Goal: Task Accomplishment & Management: Manage account settings

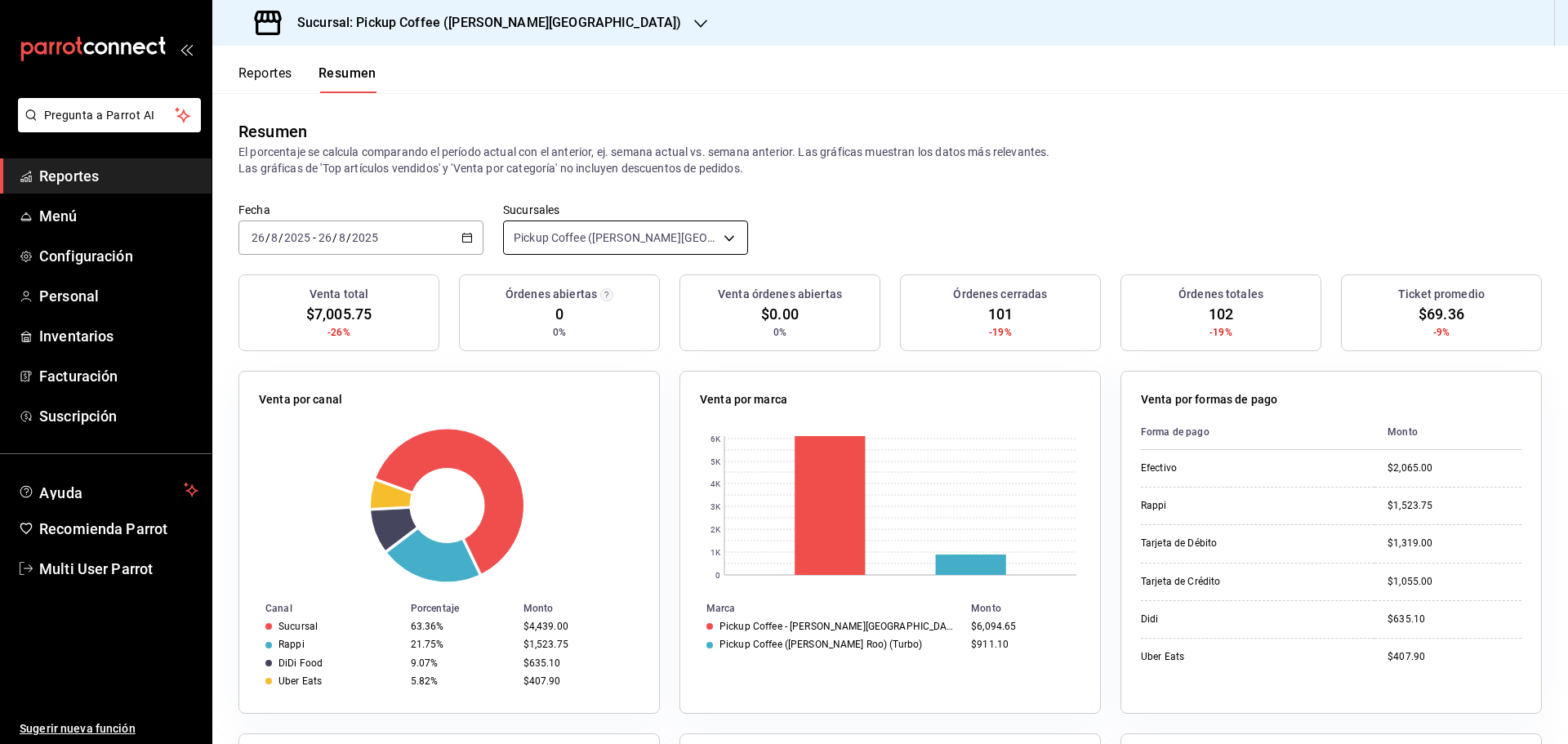
click at [724, 240] on body "Pregunta a Parrot AI Reportes Menú Configuración Personal Inventarios Facturaci…" at bounding box center [784, 372] width 1568 height 744
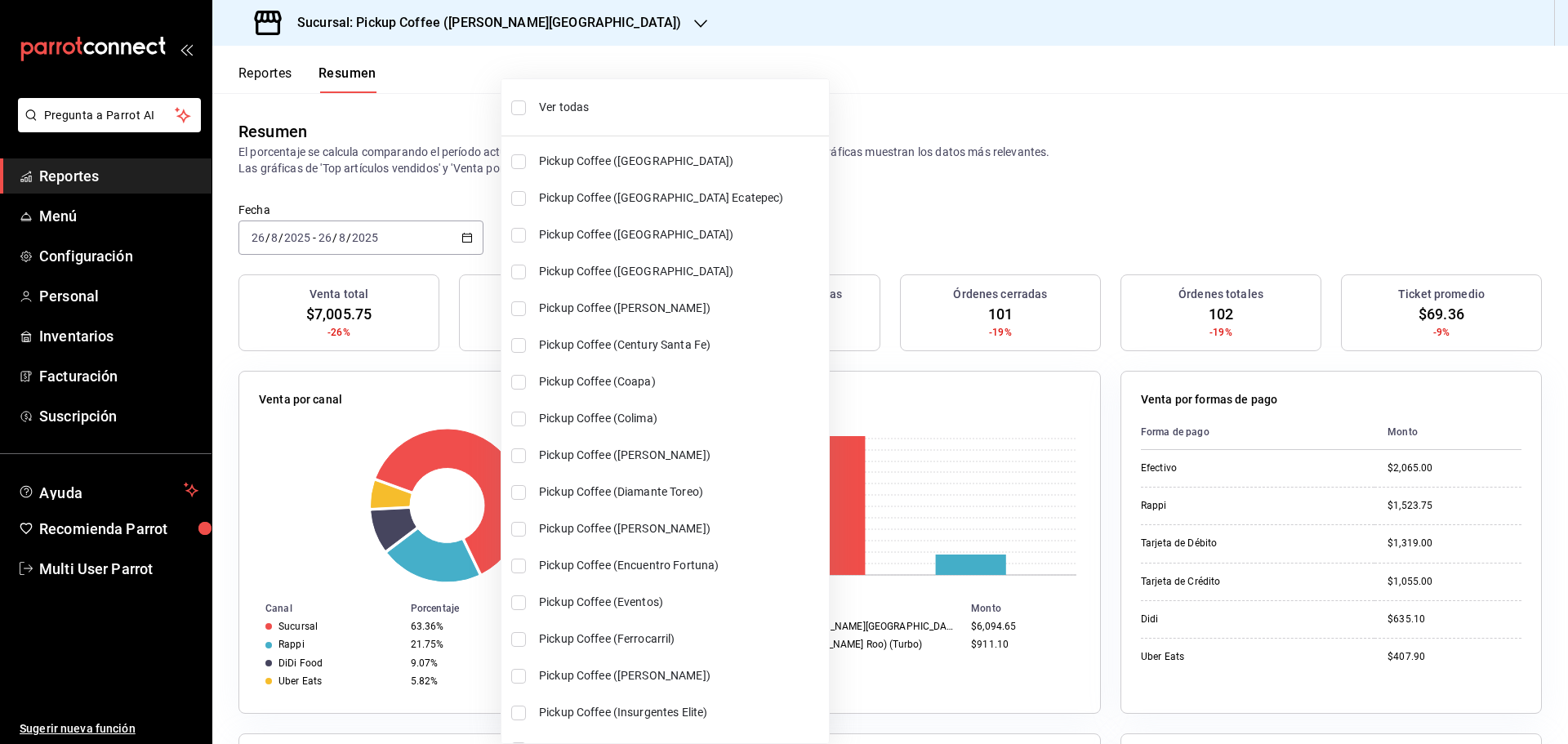
click at [598, 98] on span "Ver todas" at bounding box center [681, 107] width 284 height 18
type input "[object Object],[object Object],[object Object],[object Object],[object Object]…"
checkbox input "true"
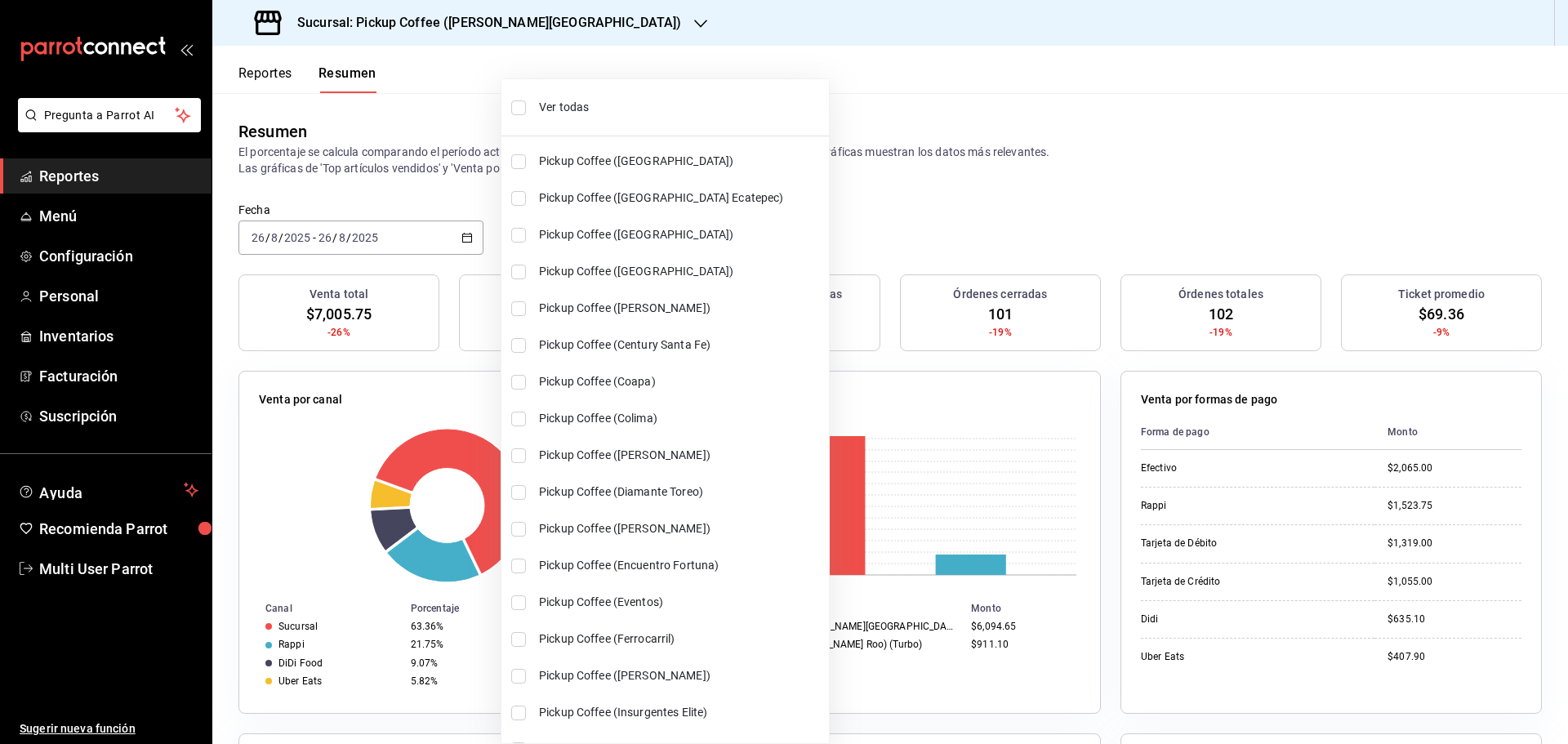
checkbox input "true"
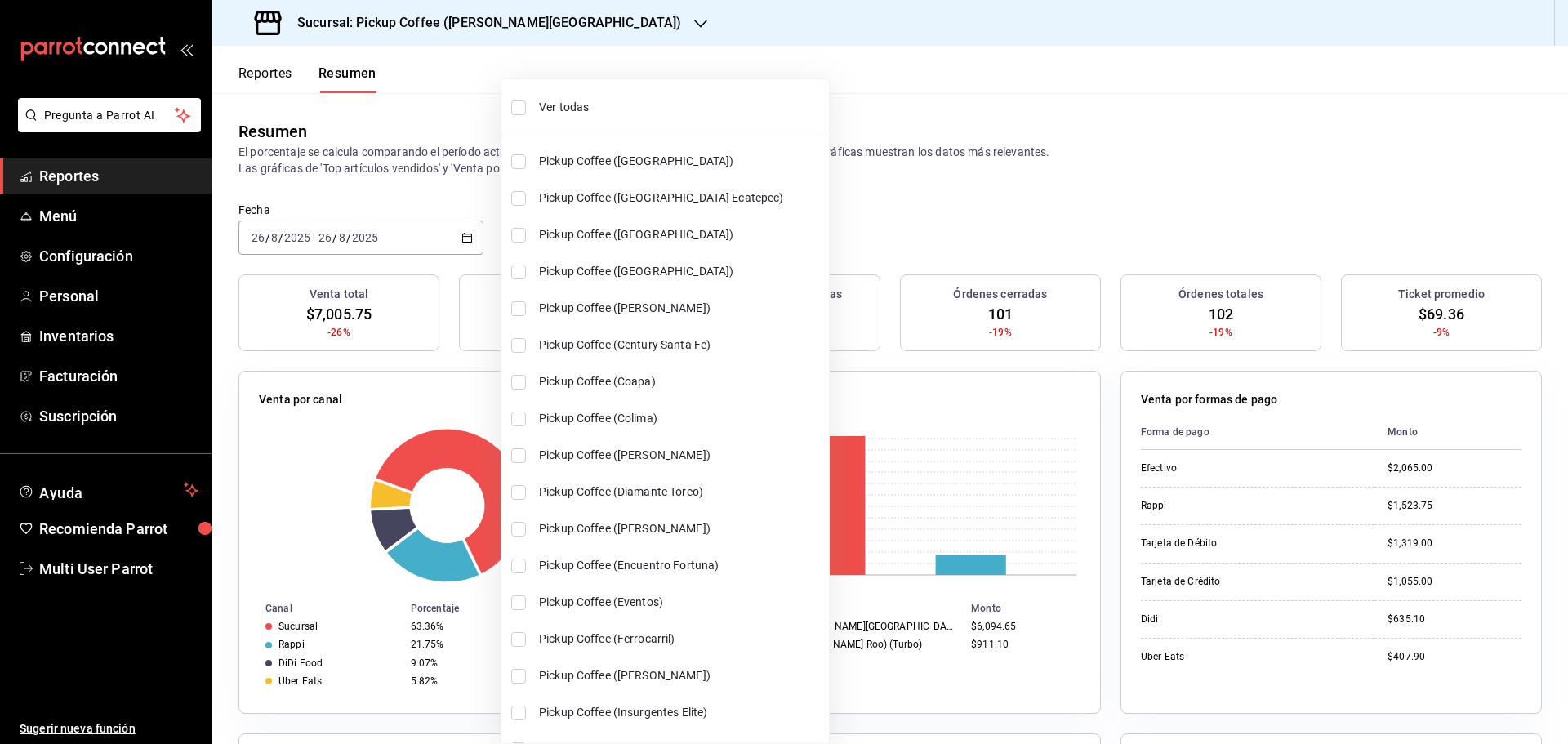
checkbox input "true"
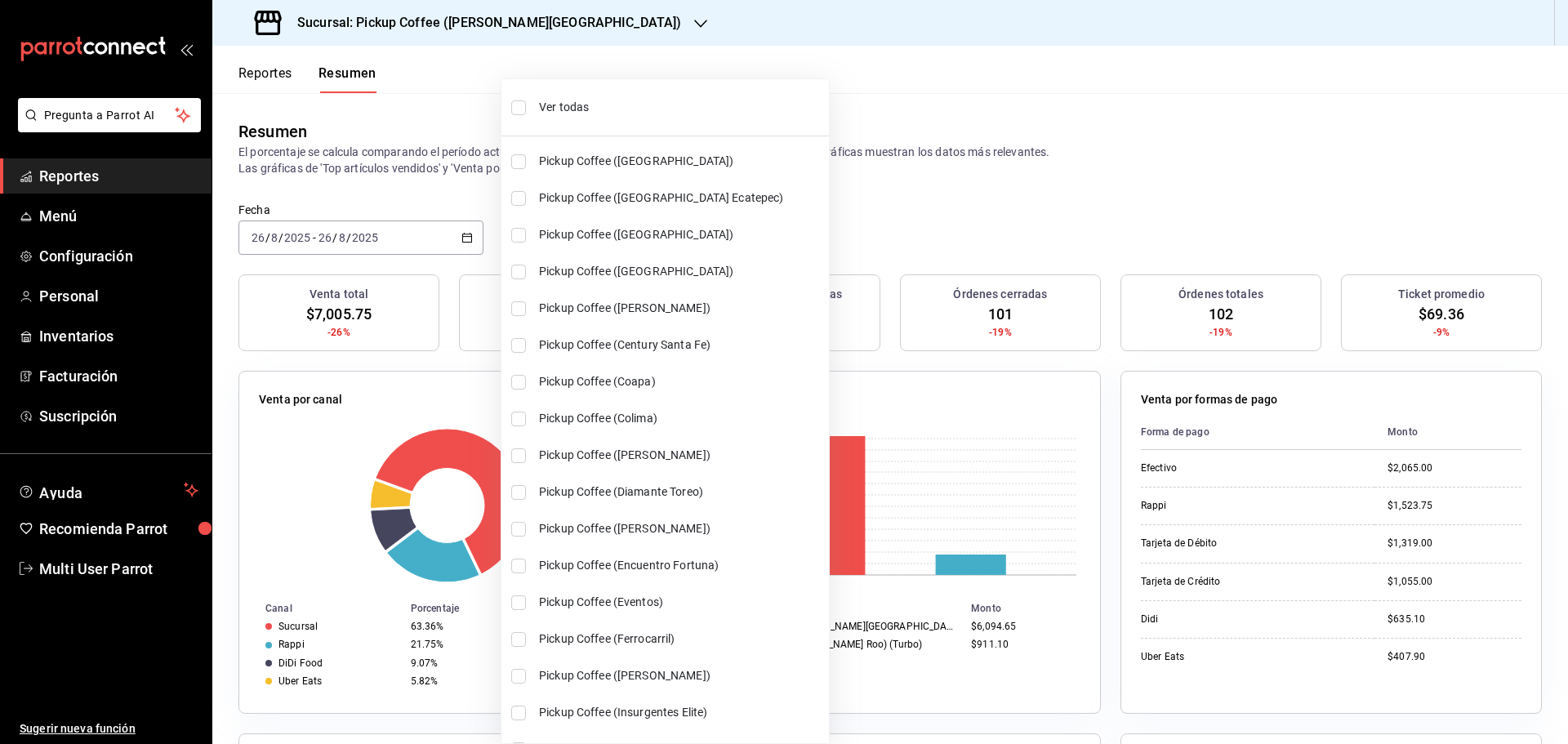
checkbox input "true"
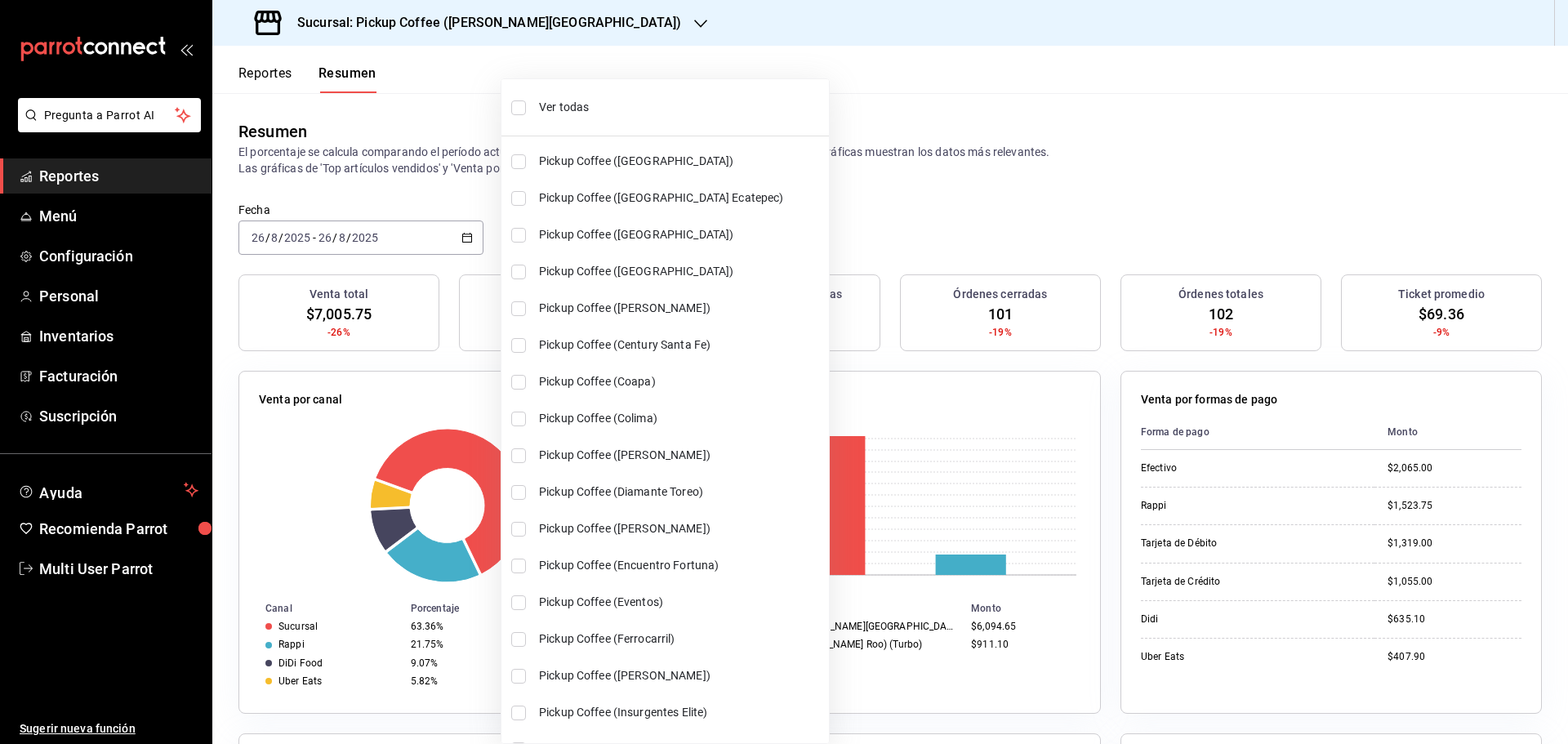
checkbox input "true"
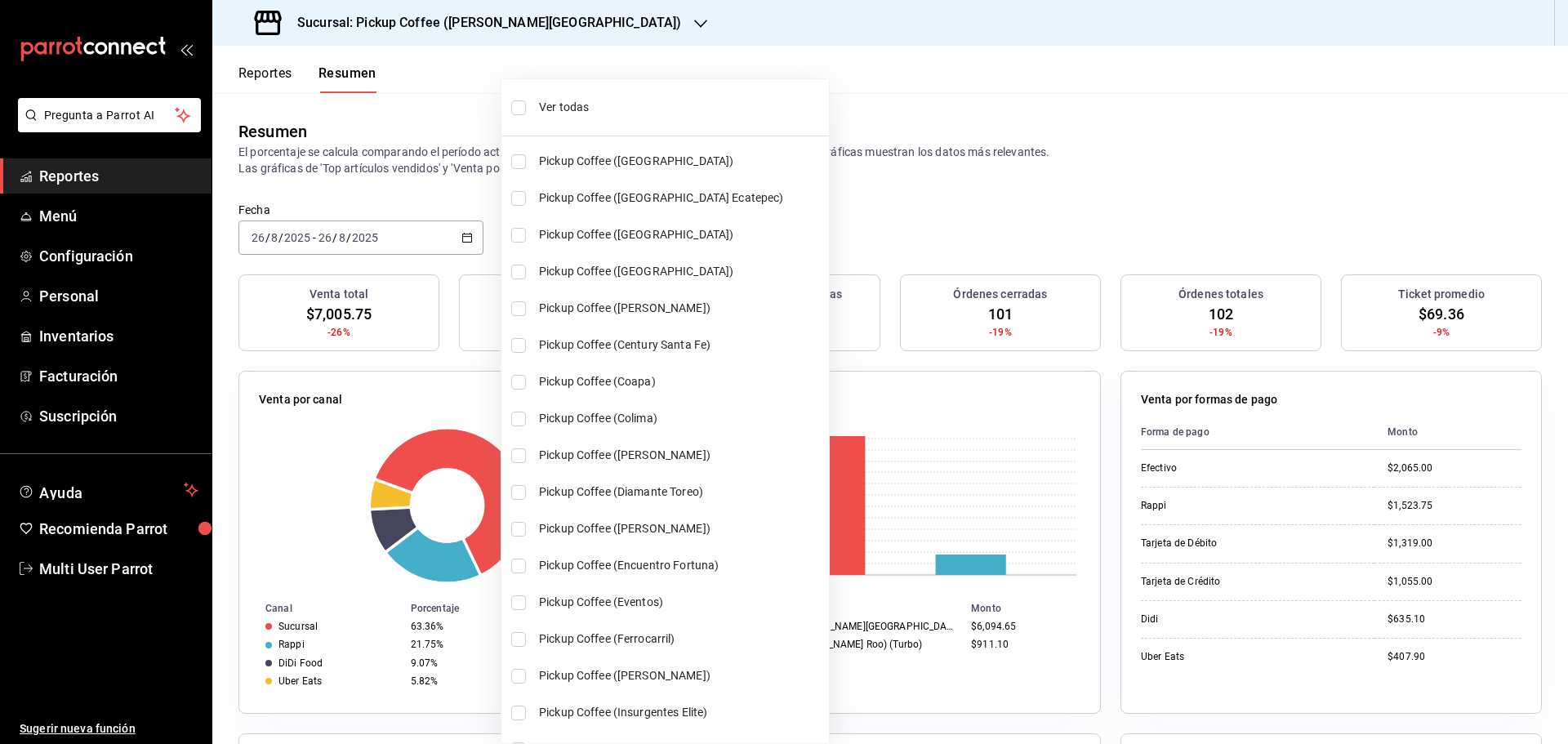
checkbox input "true"
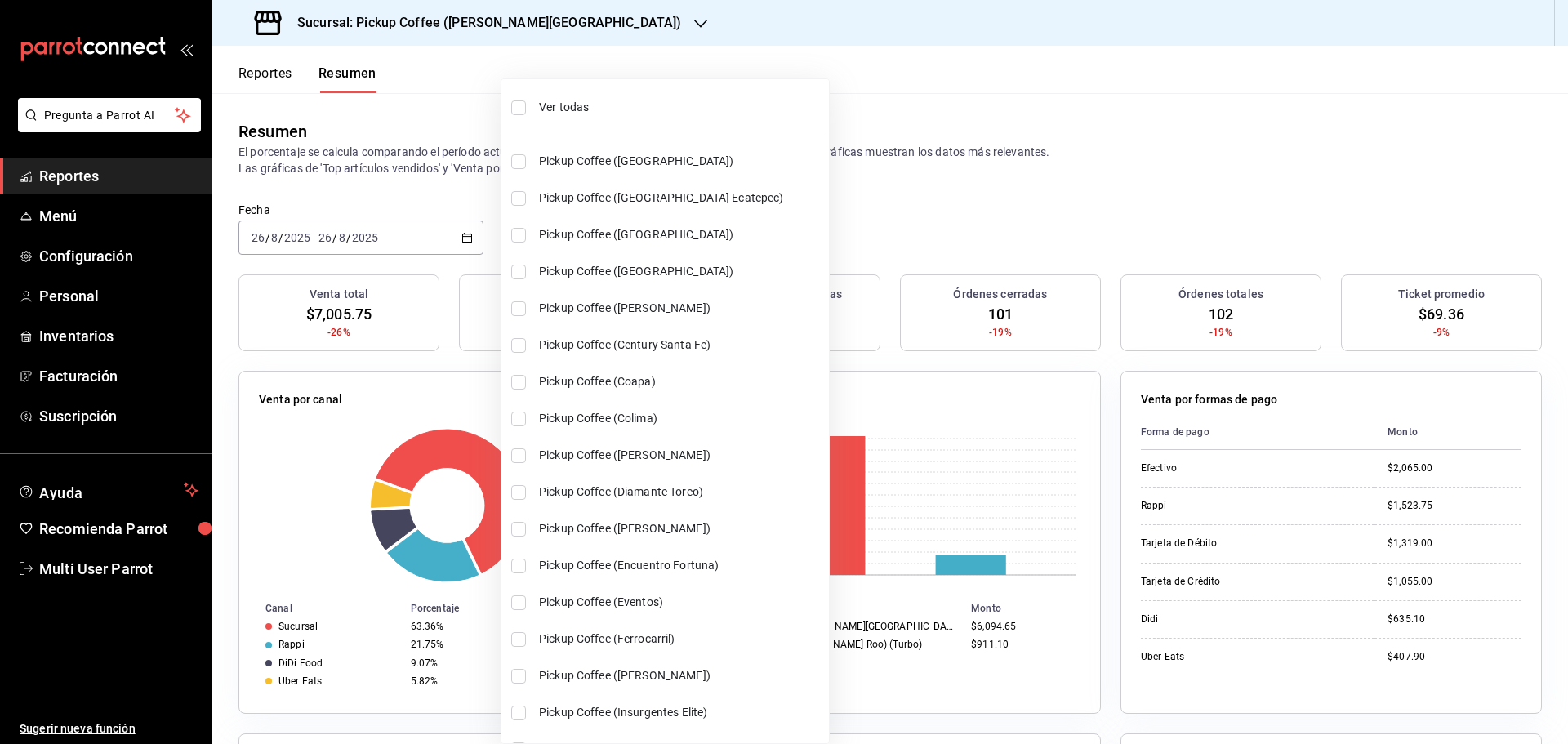
checkbox input "true"
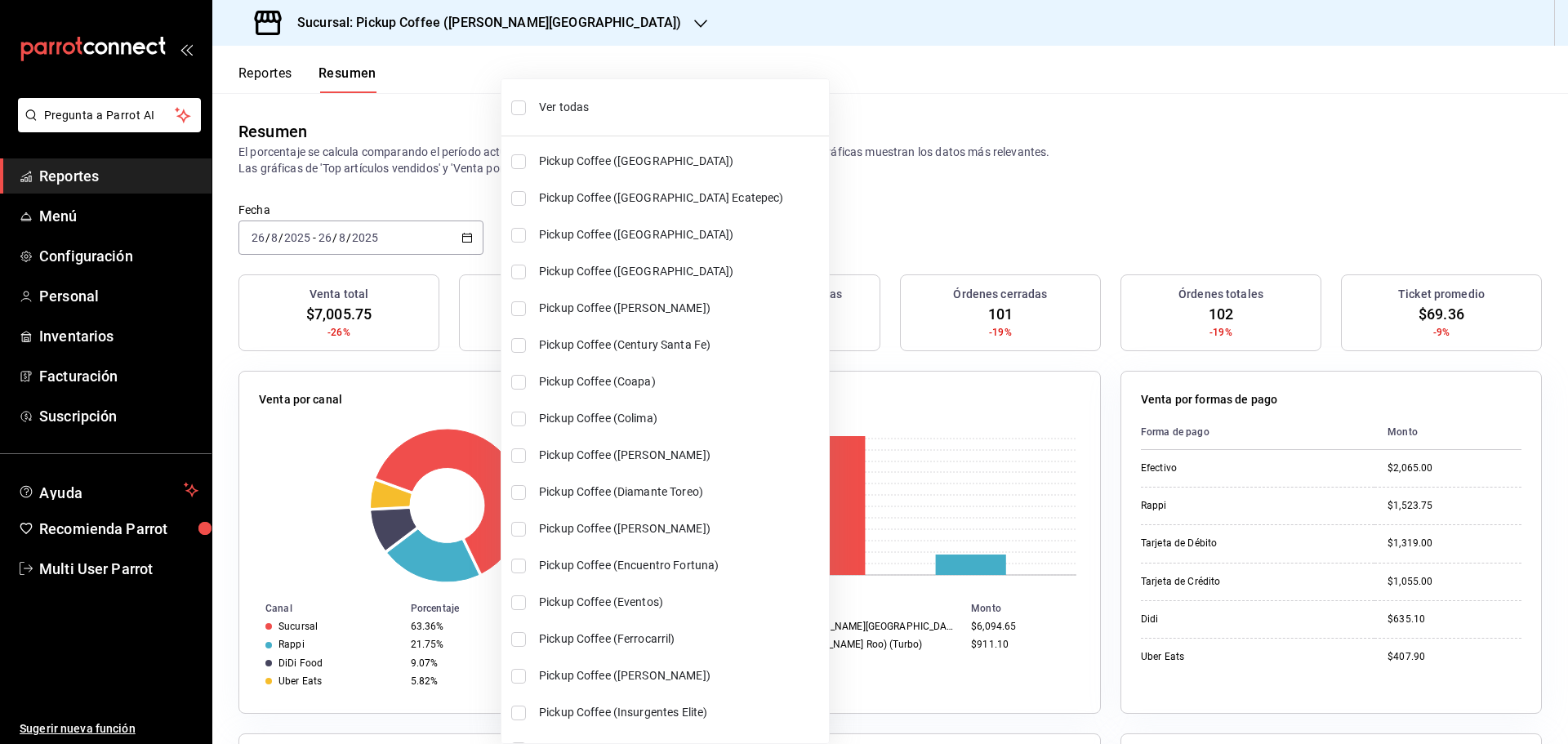
checkbox input "true"
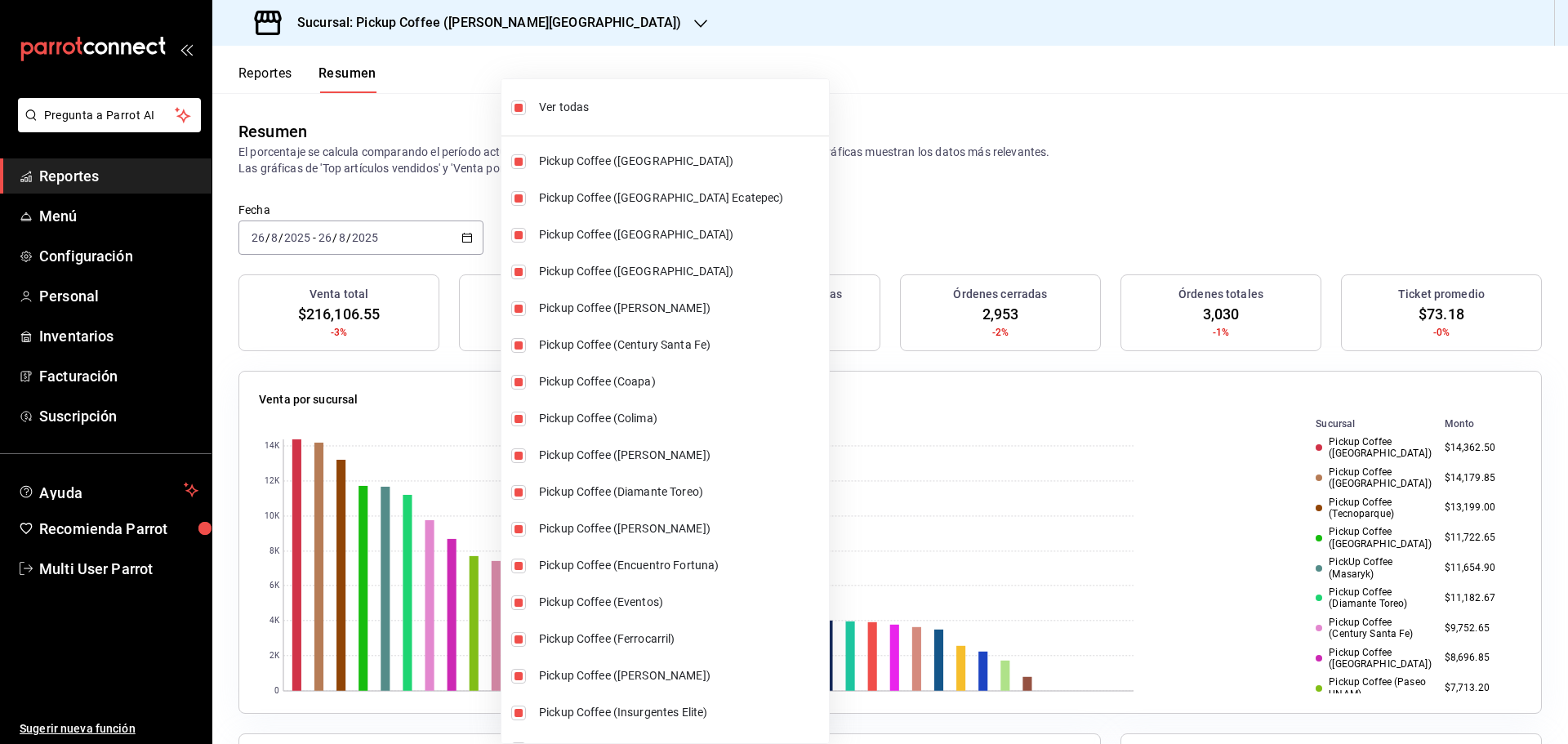
click at [960, 204] on div at bounding box center [784, 372] width 1568 height 744
